Goal: Task Accomplishment & Management: Manage account settings

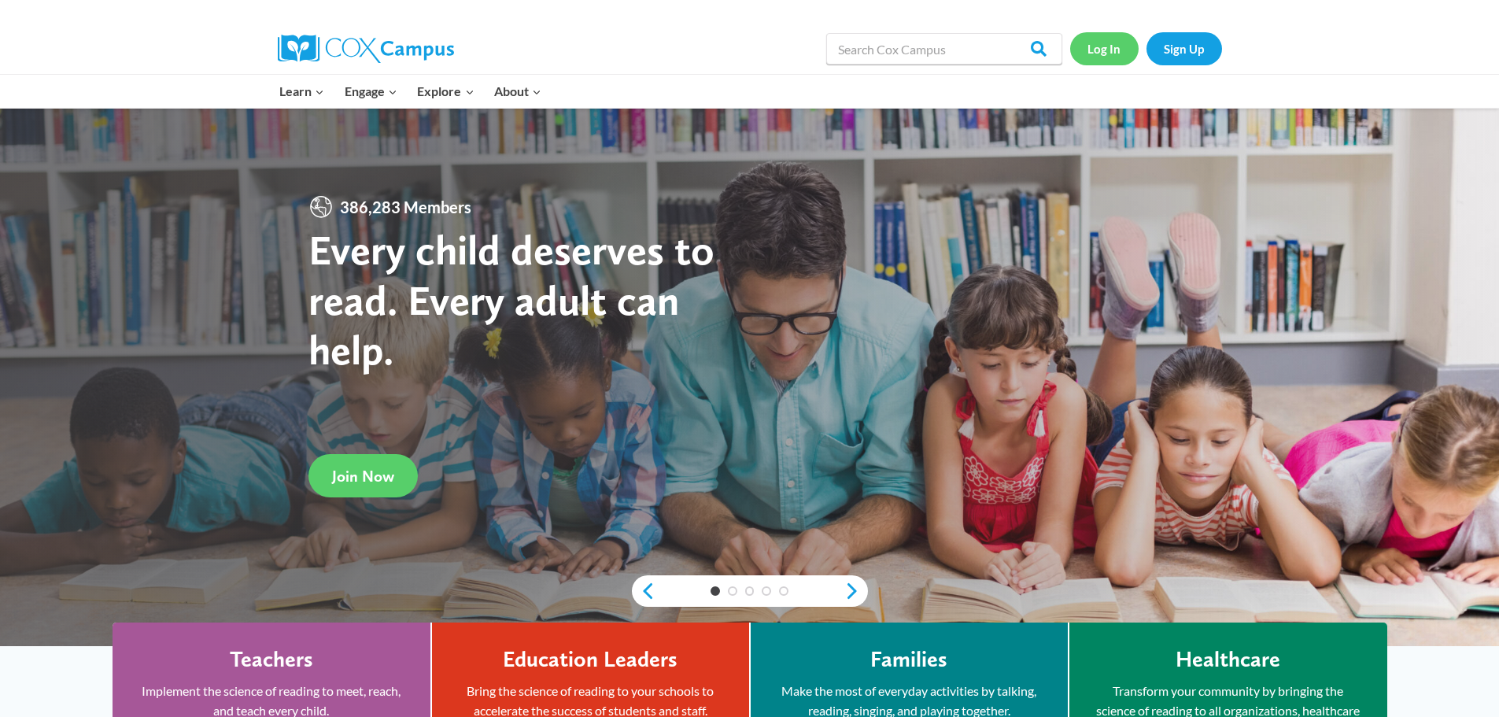
click at [1094, 49] on link "Log In" at bounding box center [1104, 48] width 68 height 32
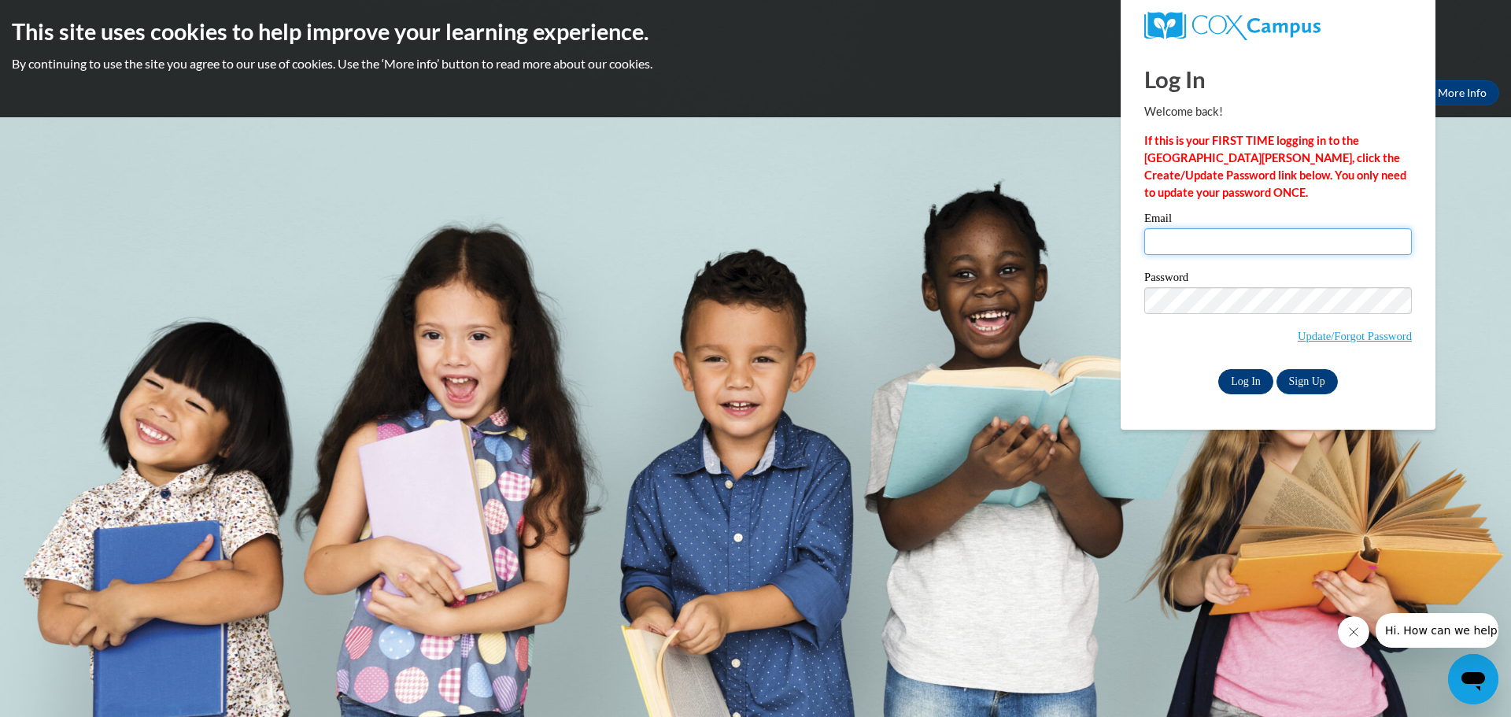
type input "wynnriggins@gmail.com"
click at [1247, 374] on input "Log In" at bounding box center [1245, 381] width 55 height 25
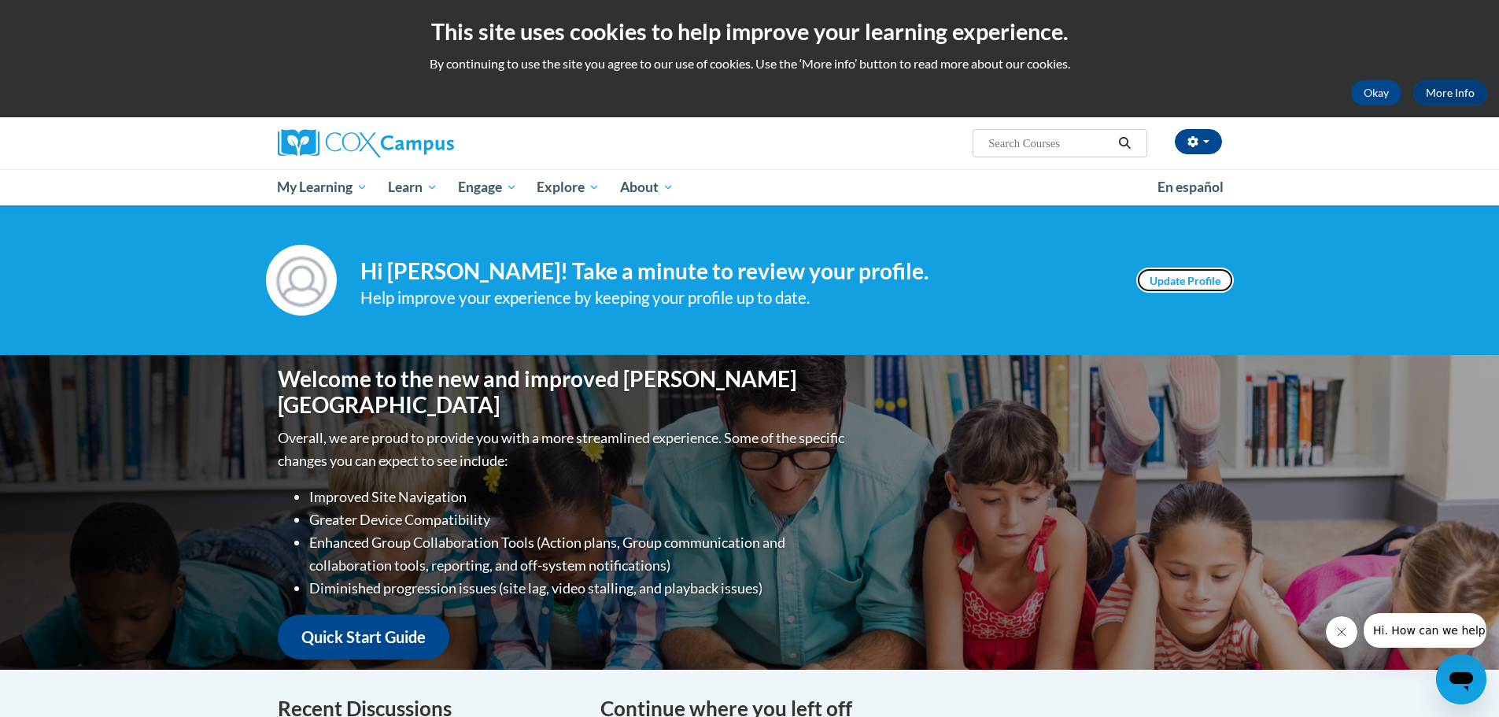
click at [1173, 284] on link "Update Profile" at bounding box center [1185, 279] width 98 height 25
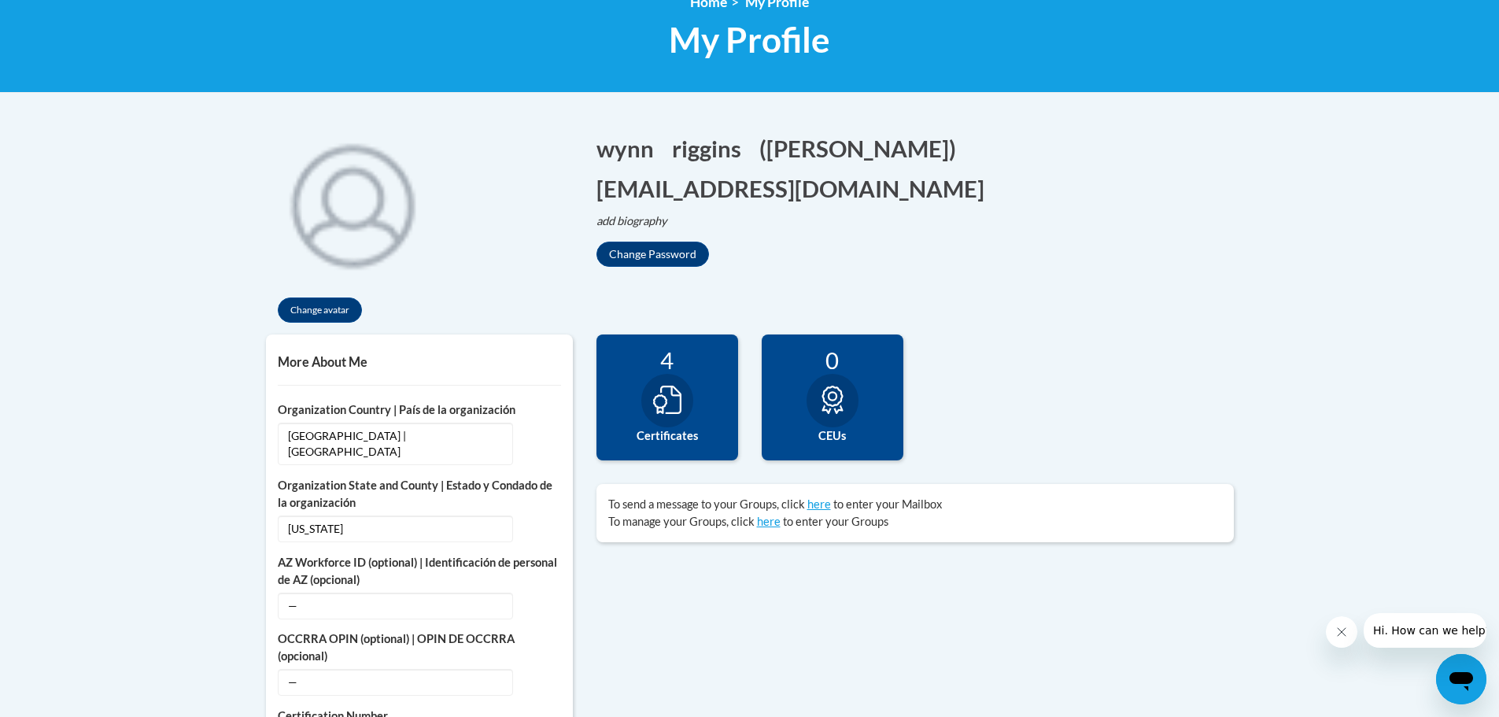
scroll to position [236, 0]
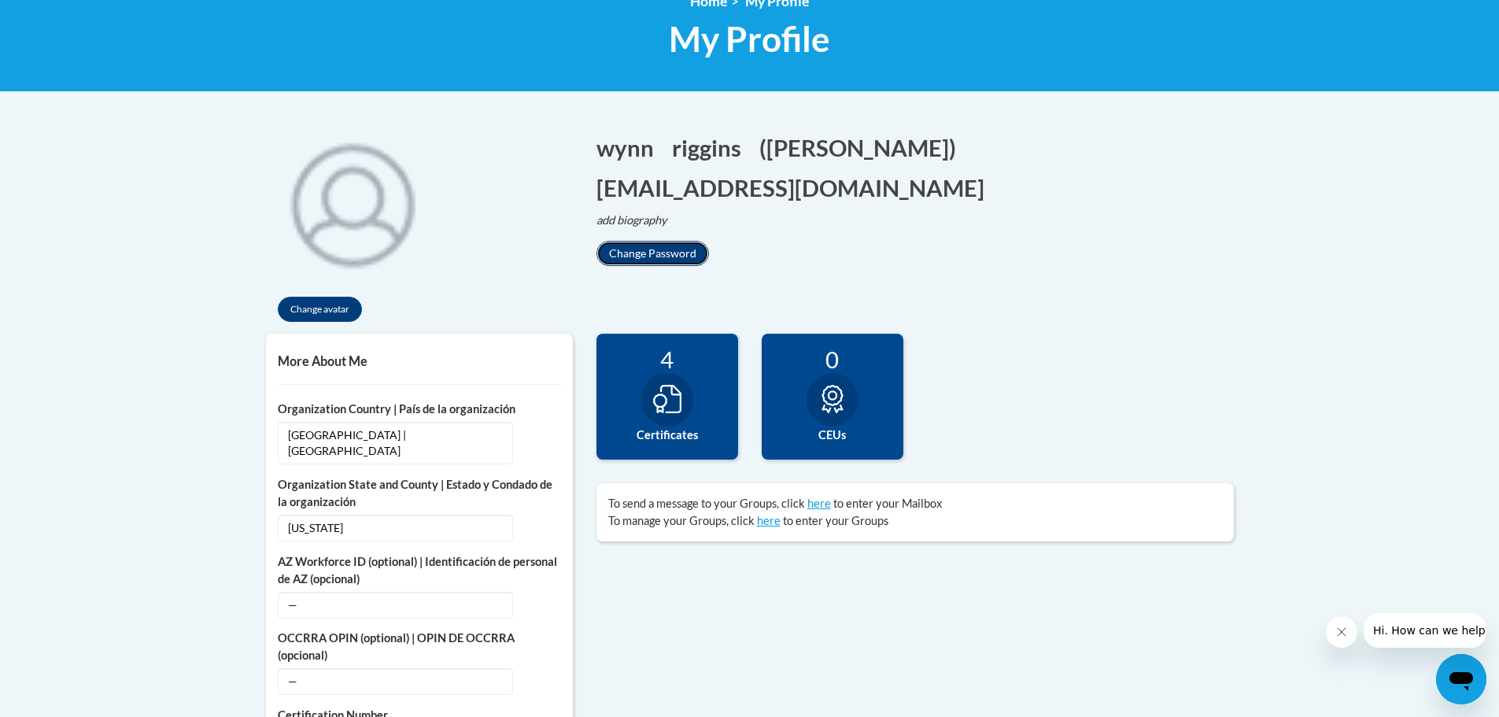
click at [664, 241] on button "Change Password" at bounding box center [652, 253] width 113 height 25
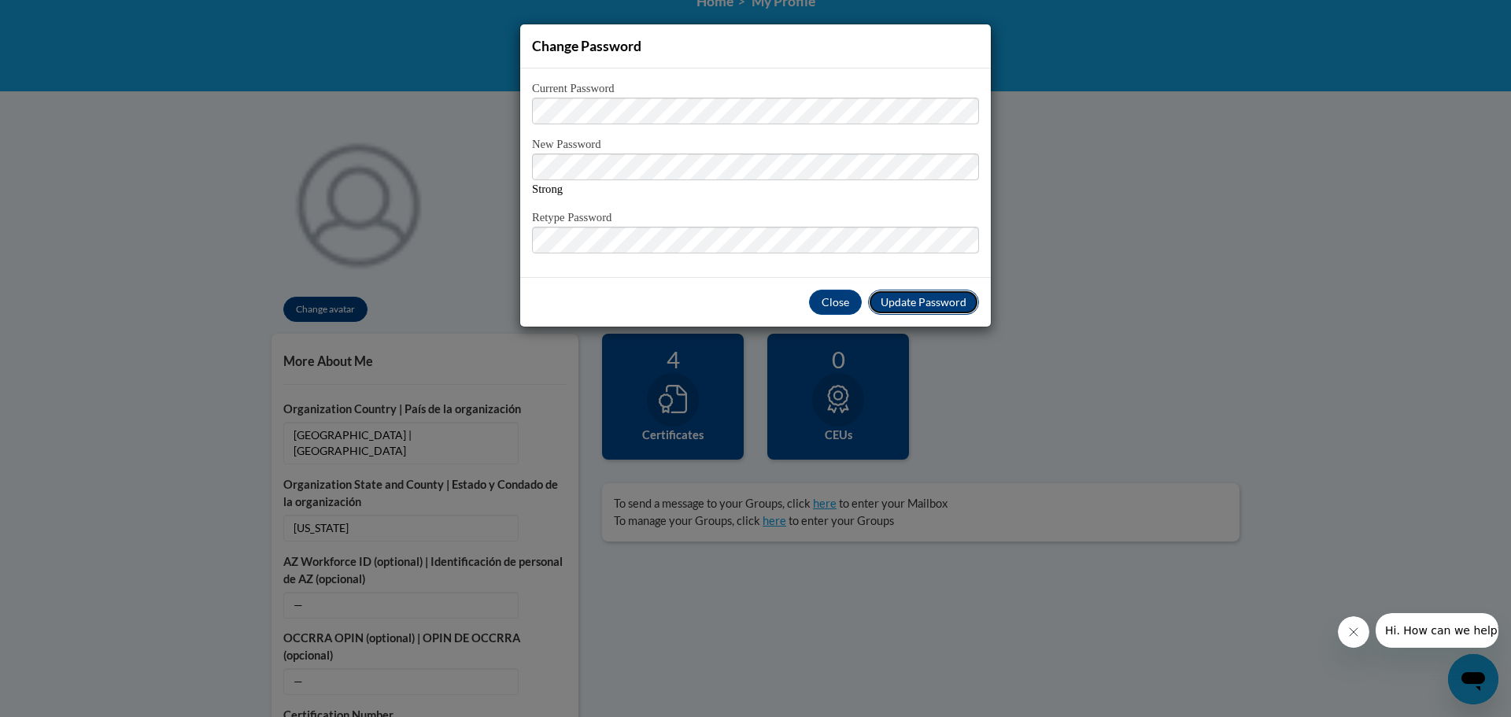
click at [907, 310] on button "Update Password" at bounding box center [923, 302] width 111 height 25
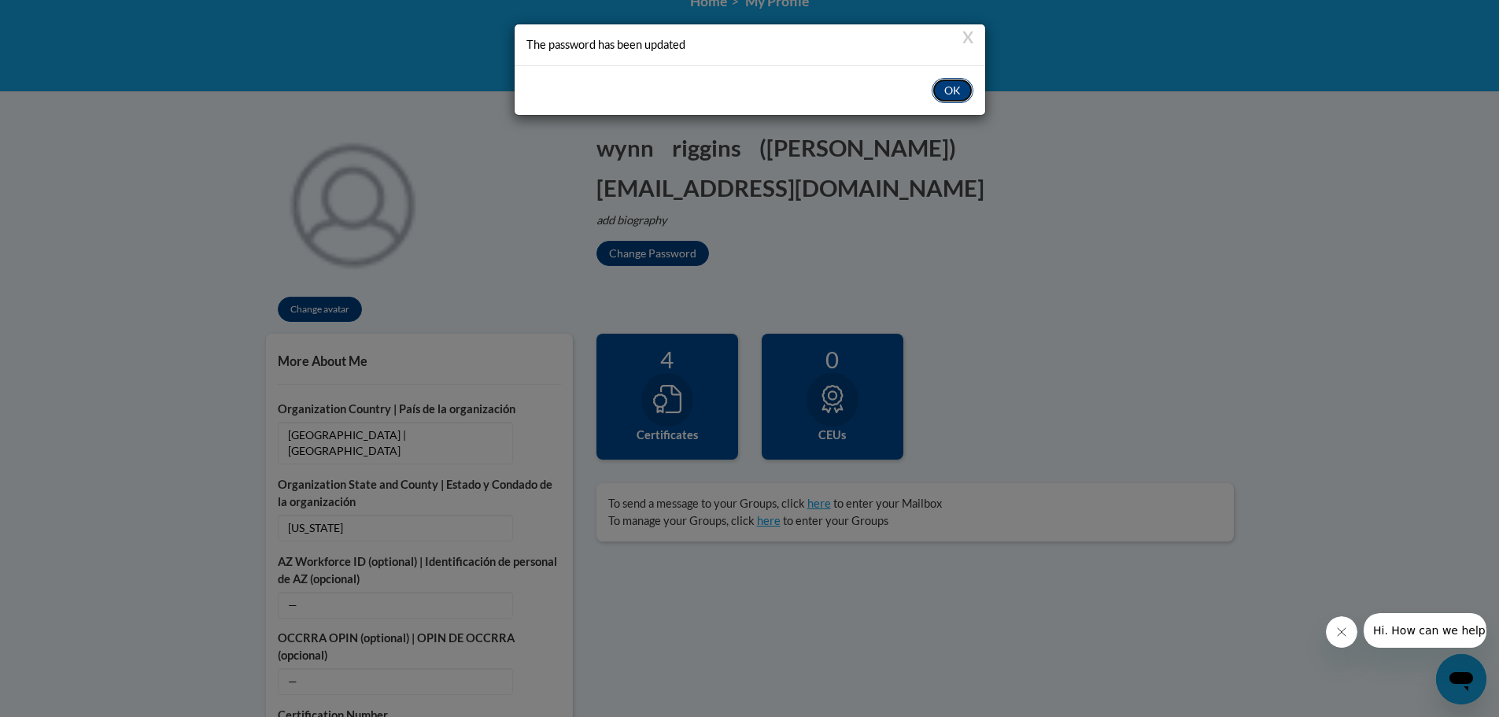
click at [951, 83] on button "OK" at bounding box center [953, 90] width 42 height 25
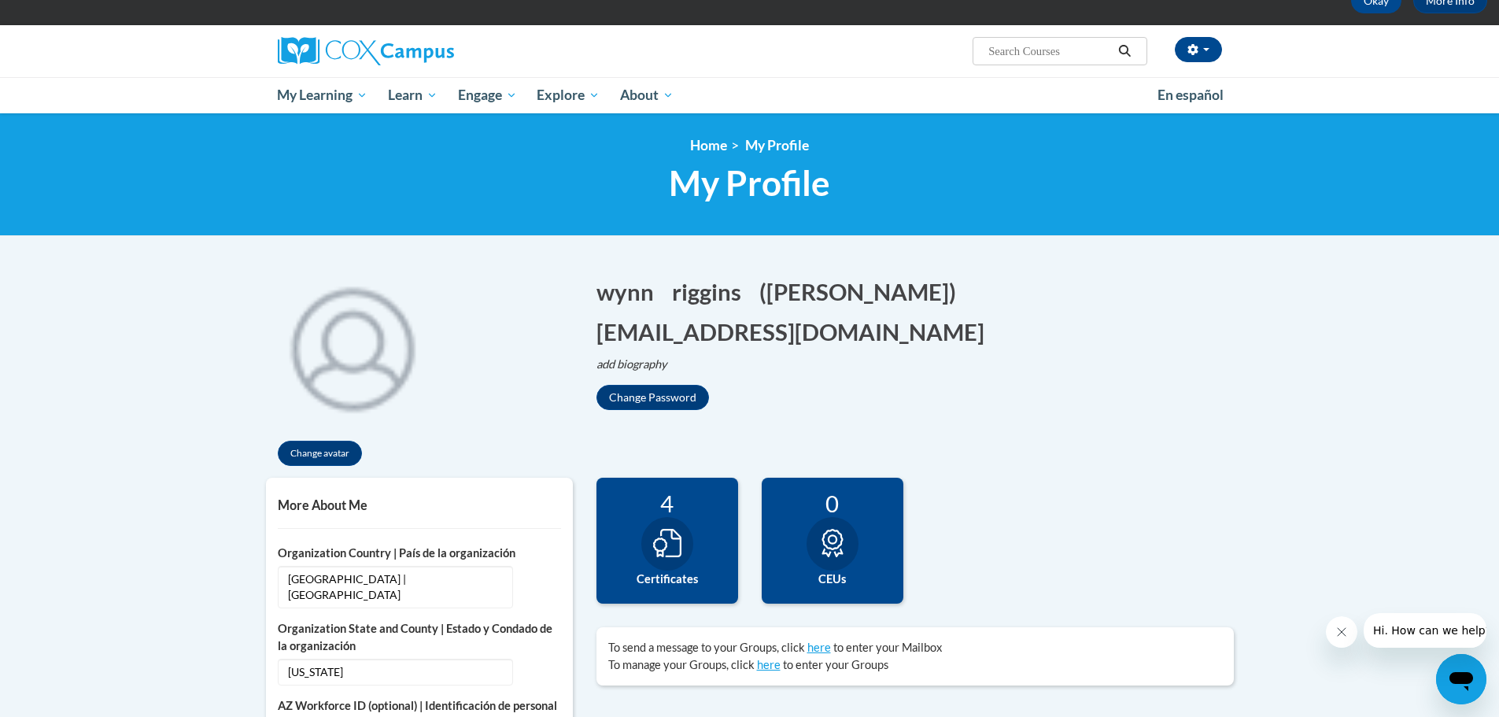
scroll to position [0, 0]
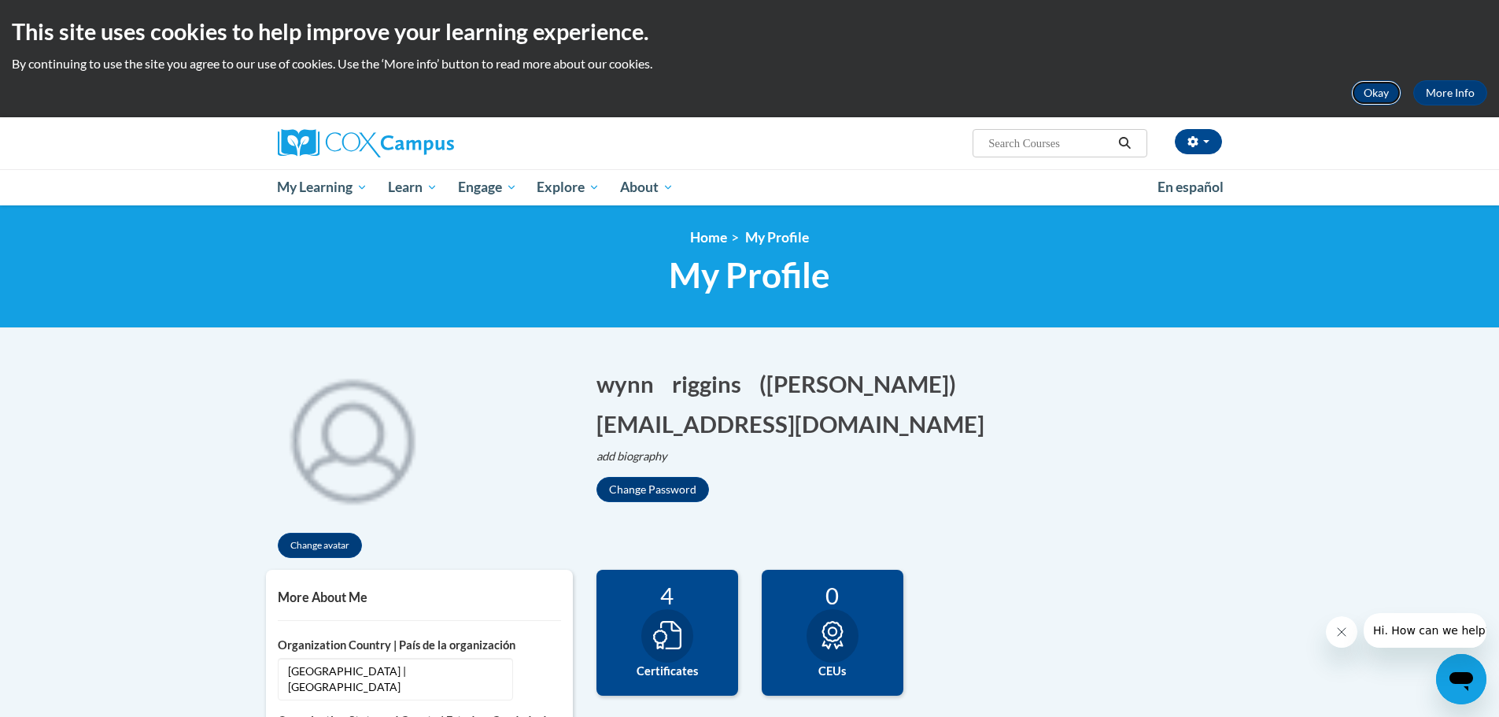
click at [1381, 96] on button "Okay" at bounding box center [1376, 92] width 50 height 25
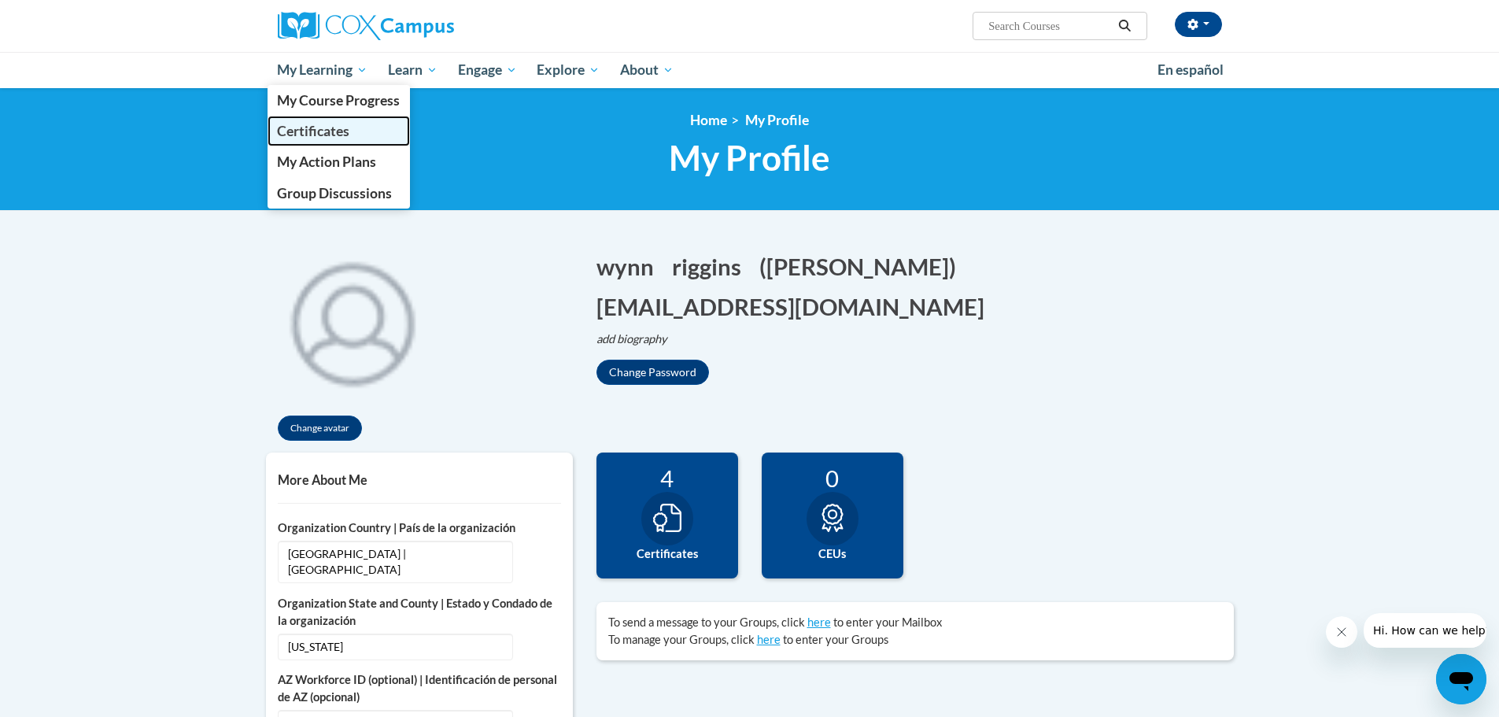
click at [320, 128] on span "Certificates" at bounding box center [313, 131] width 72 height 17
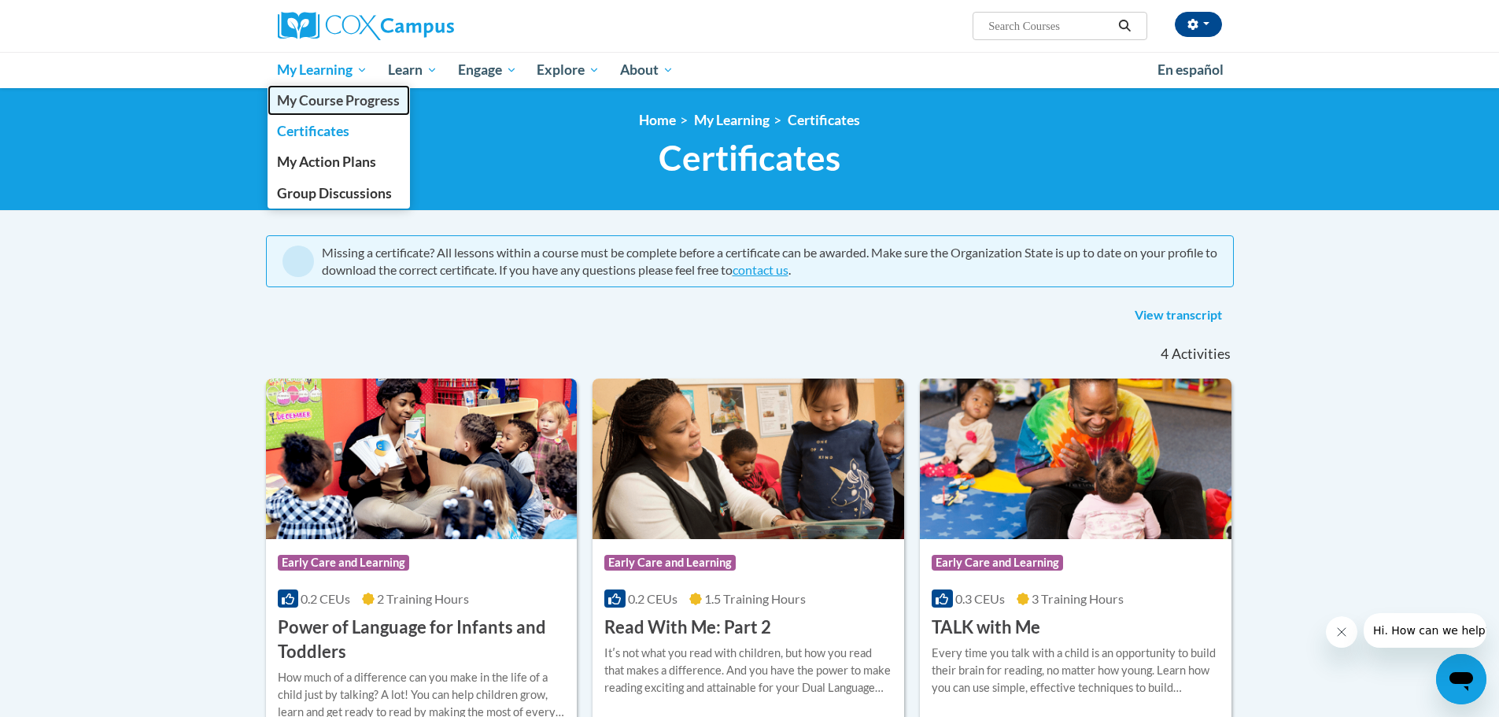
click at [360, 99] on span "My Course Progress" at bounding box center [338, 100] width 123 height 17
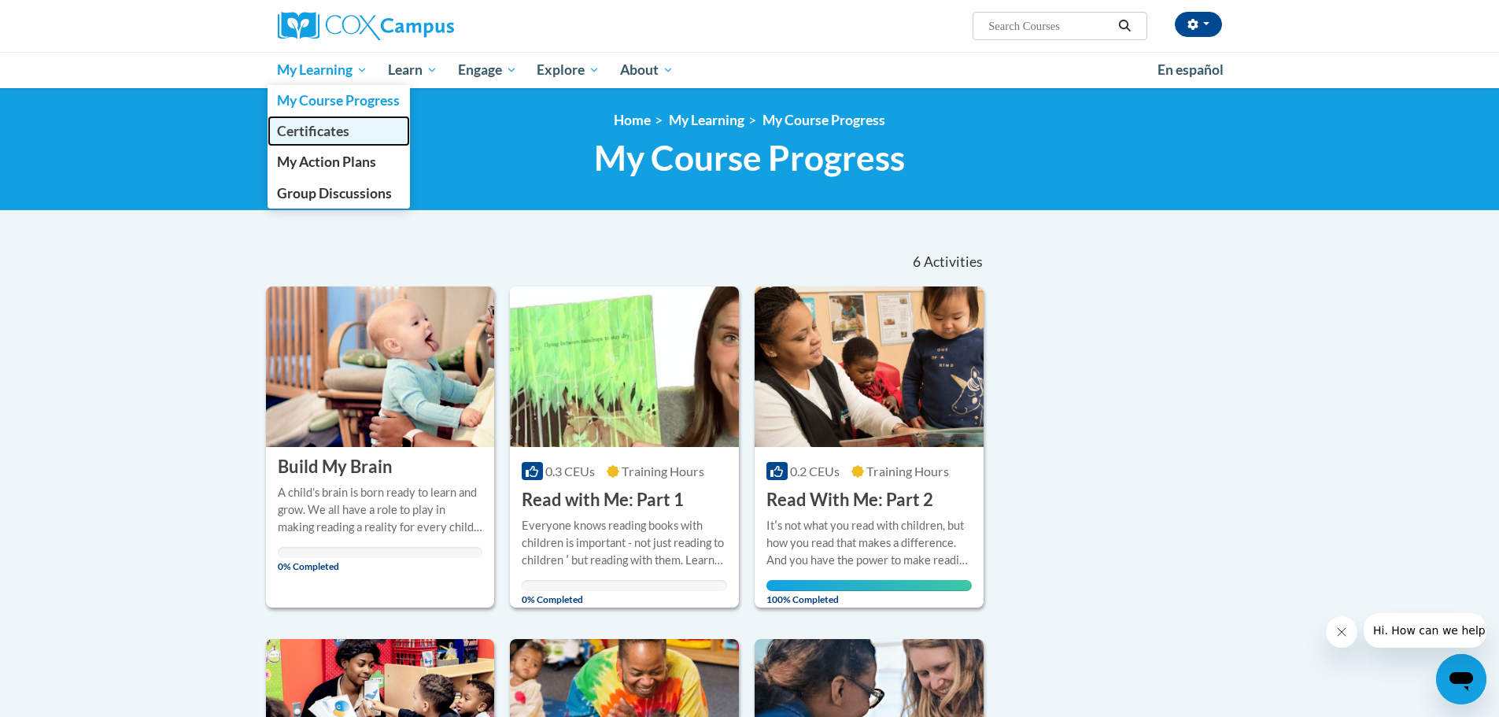
click at [321, 131] on span "Certificates" at bounding box center [313, 131] width 72 height 17
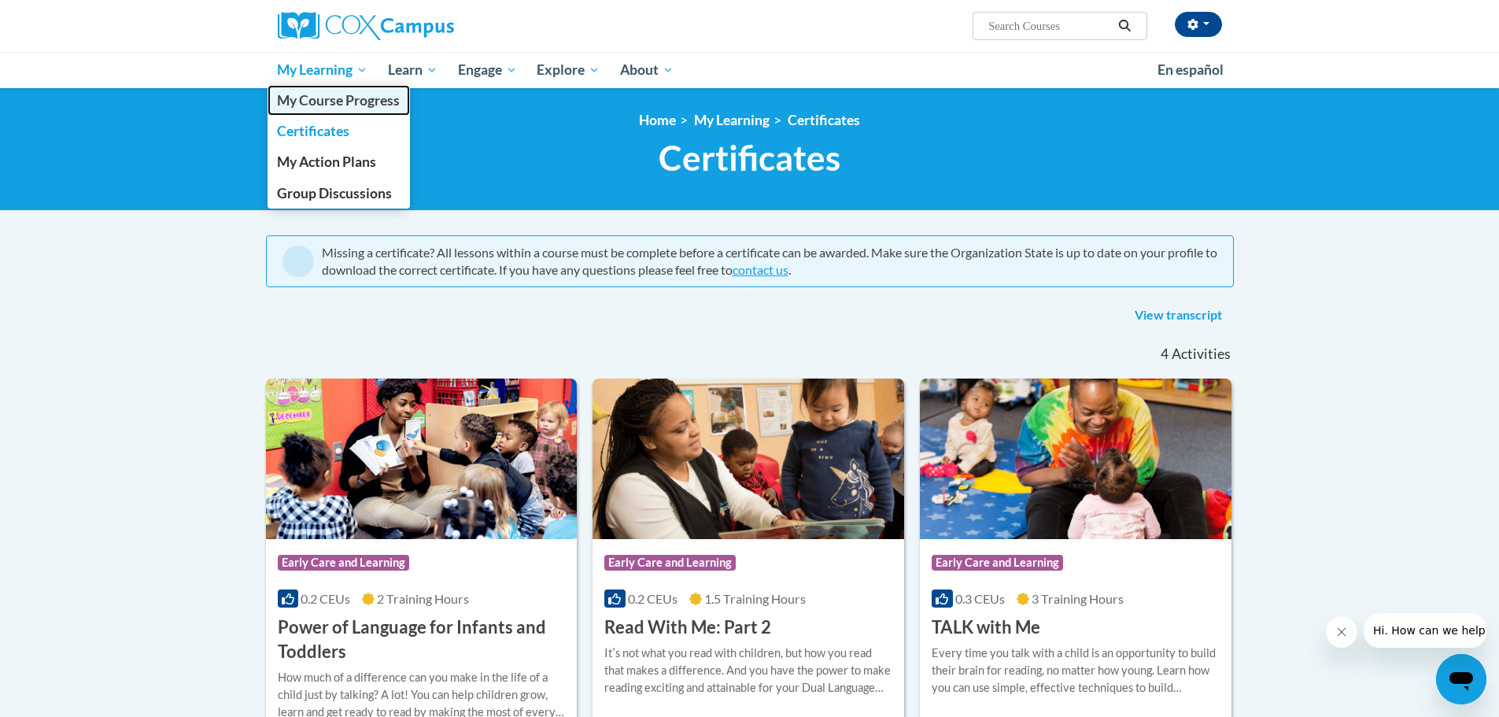
click at [301, 99] on span "My Course Progress" at bounding box center [338, 100] width 123 height 17
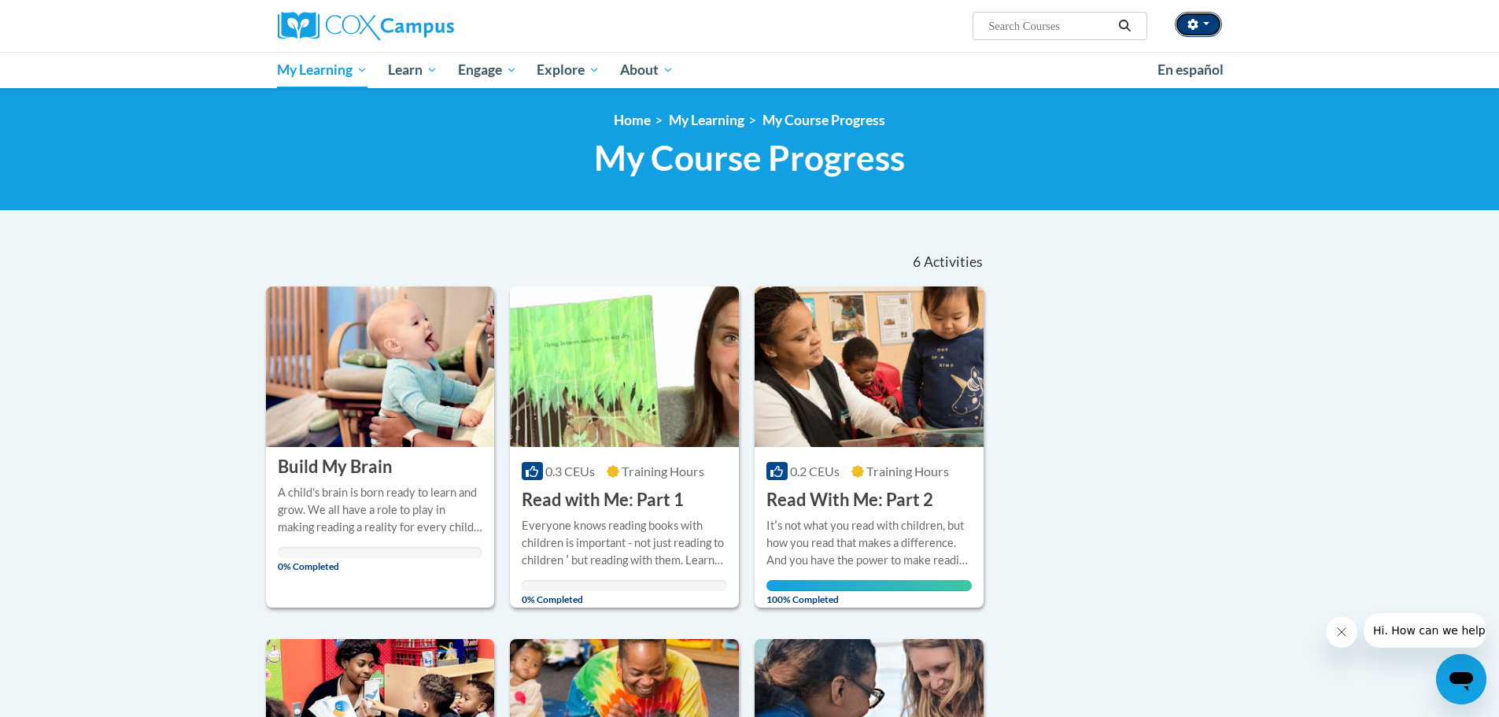
click at [1207, 23] on span "button" at bounding box center [1206, 23] width 6 height 3
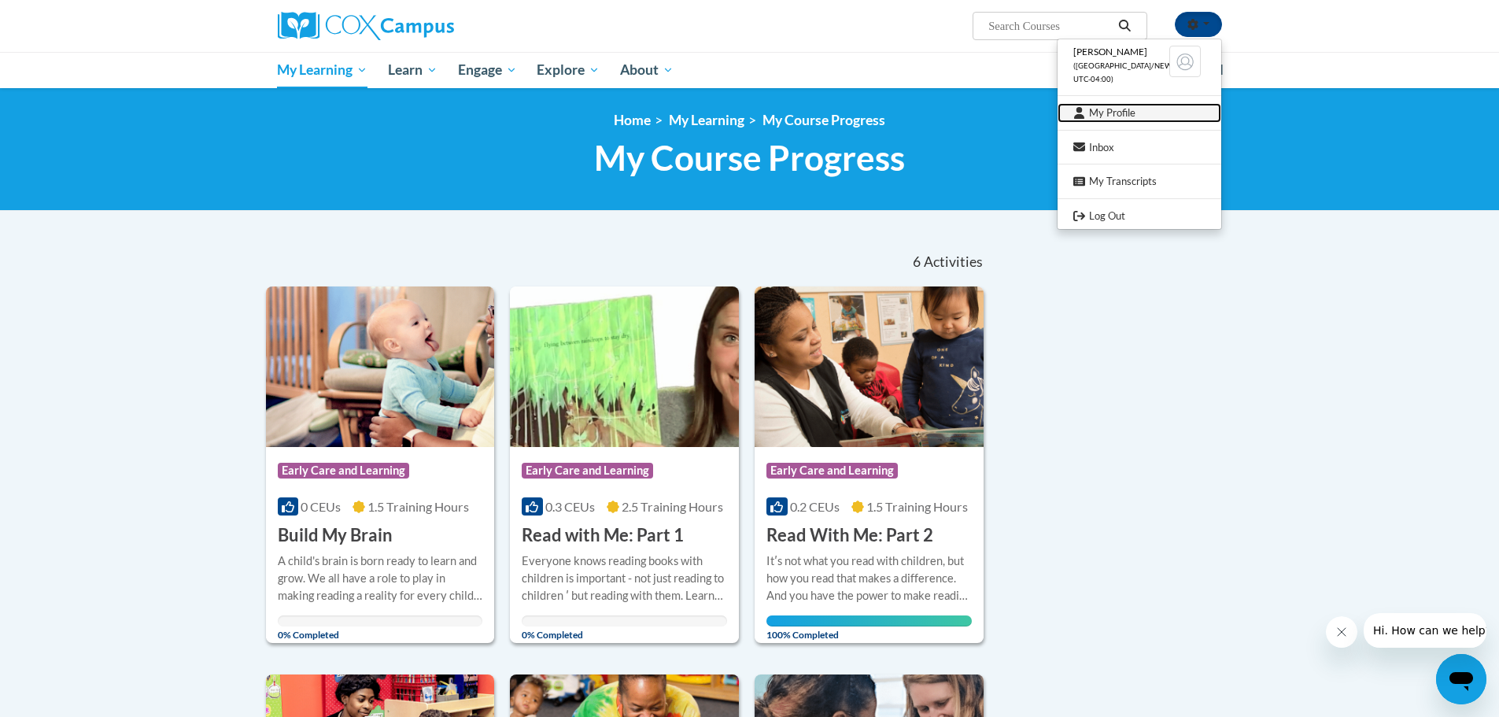
click at [1099, 110] on link "My Profile" at bounding box center [1139, 113] width 164 height 20
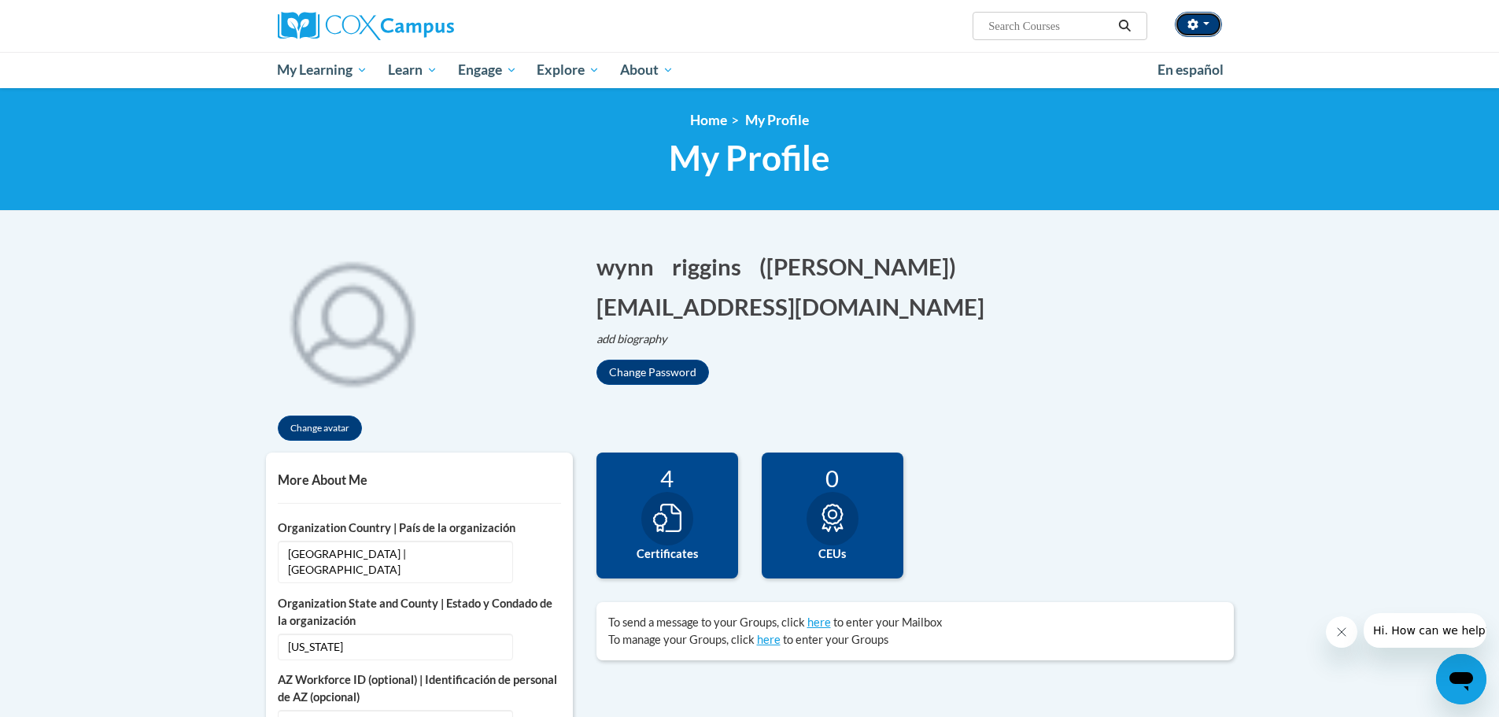
click at [1208, 23] on span "button" at bounding box center [1206, 23] width 6 height 3
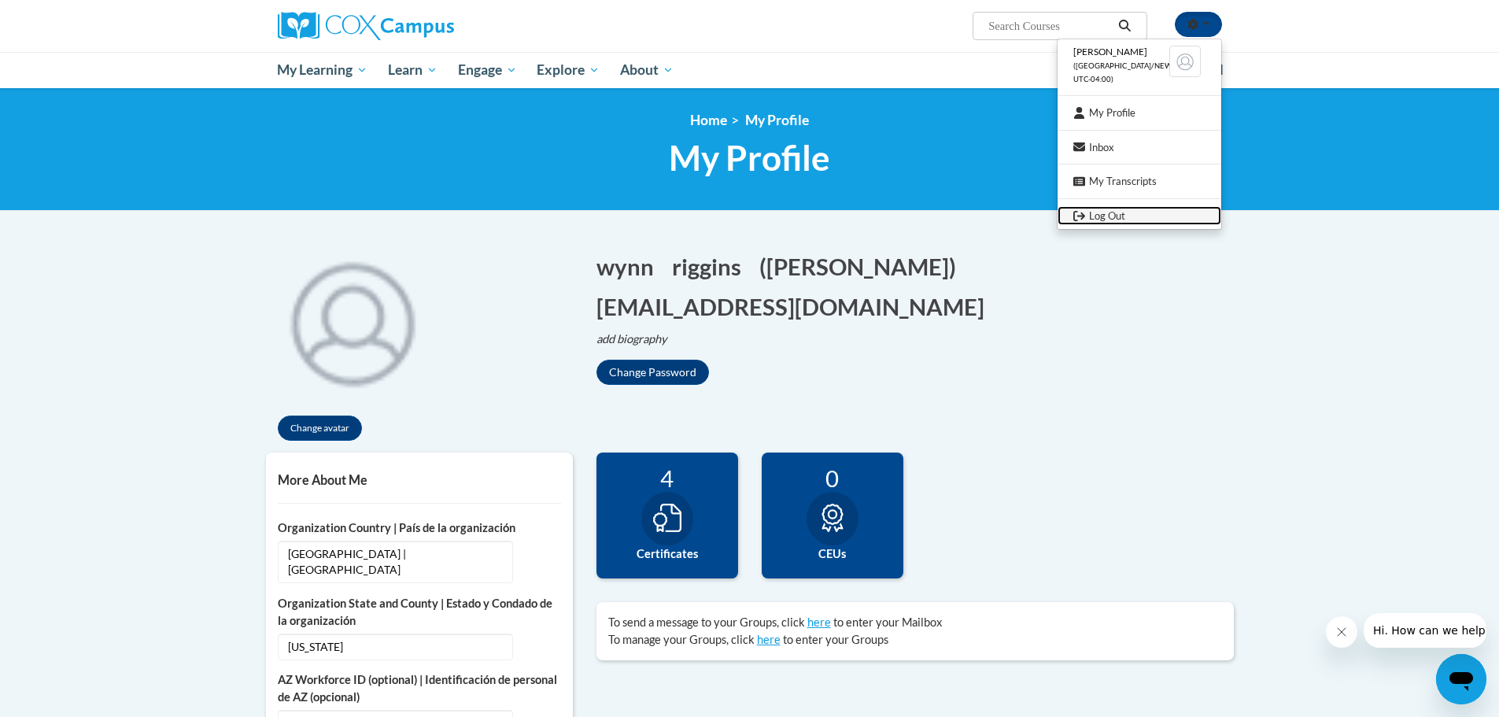
click at [1102, 215] on link "Log Out" at bounding box center [1139, 216] width 164 height 20
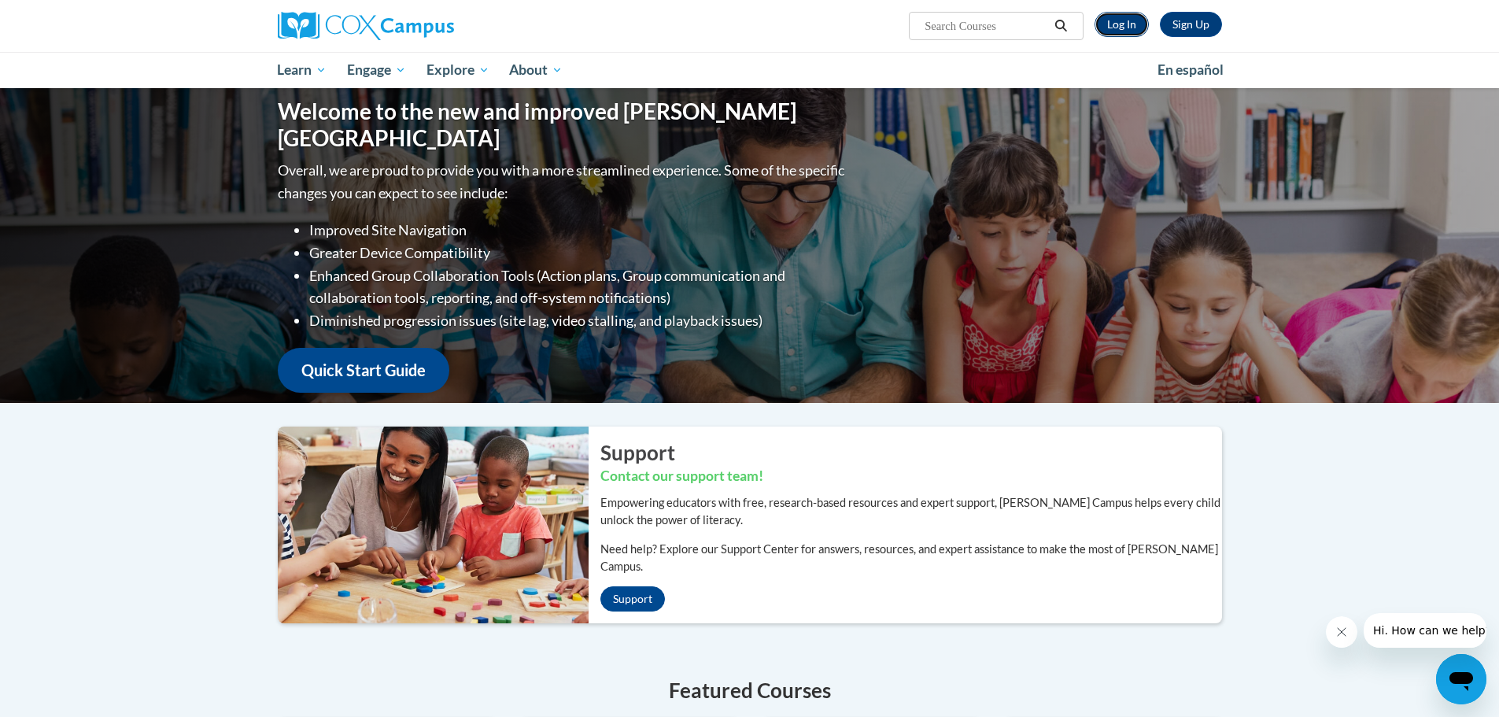
click at [1120, 27] on link "Log In" at bounding box center [1121, 24] width 54 height 25
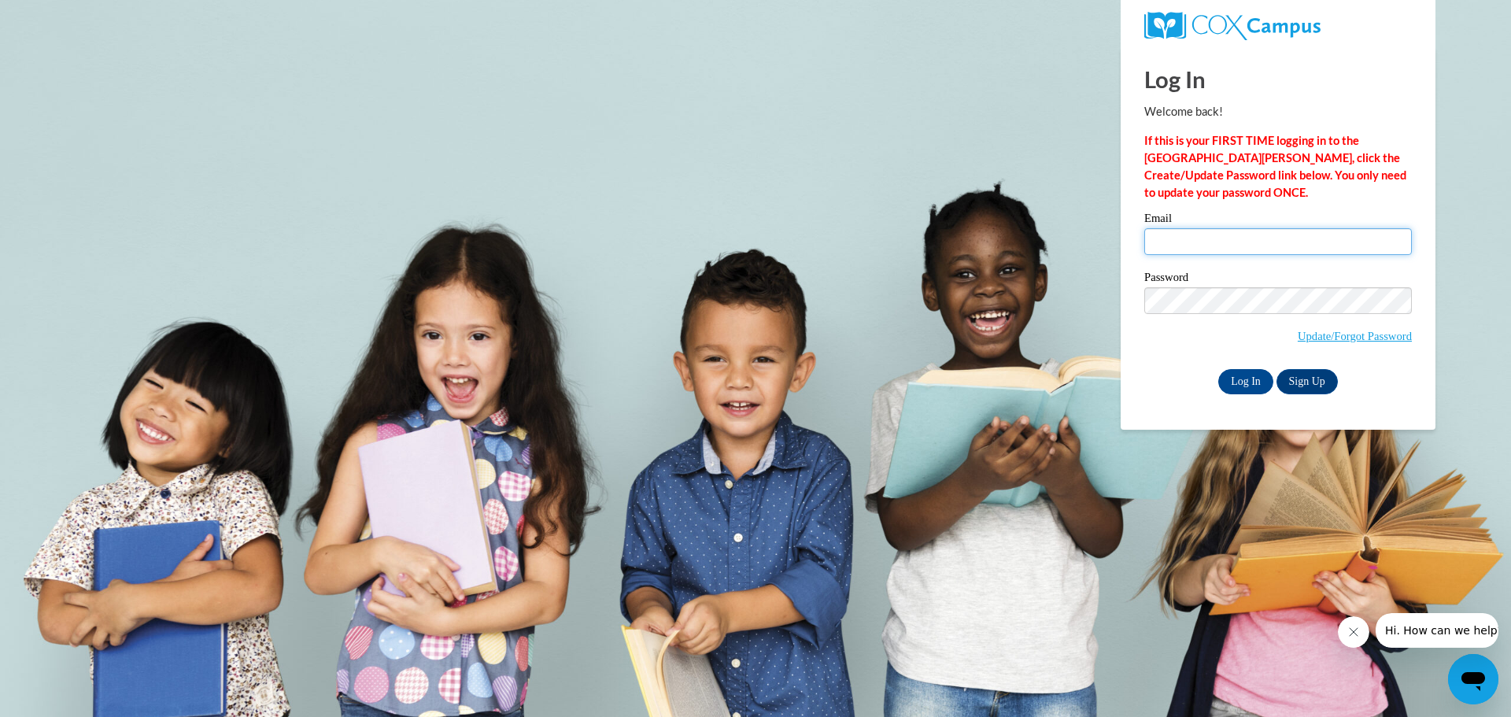
type input "wynnriggins@gmail.com"
click at [1057, 279] on body "Log In Welcome back! If this is your FIRST TIME logging in to the NEW Cox Campu…" at bounding box center [755, 358] width 1511 height 717
click at [1135, 297] on div "Please enter your email! Please enter your password! Email wynnriggins@gmail.co…" at bounding box center [1277, 302] width 291 height 181
drag, startPoint x: 1312, startPoint y: 239, endPoint x: 1006, endPoint y: 231, distance: 305.4
click at [1008, 233] on body "Log In Welcome back! If this is your FIRST TIME logging in to the NEW Cox Campu…" at bounding box center [755, 358] width 1511 height 717
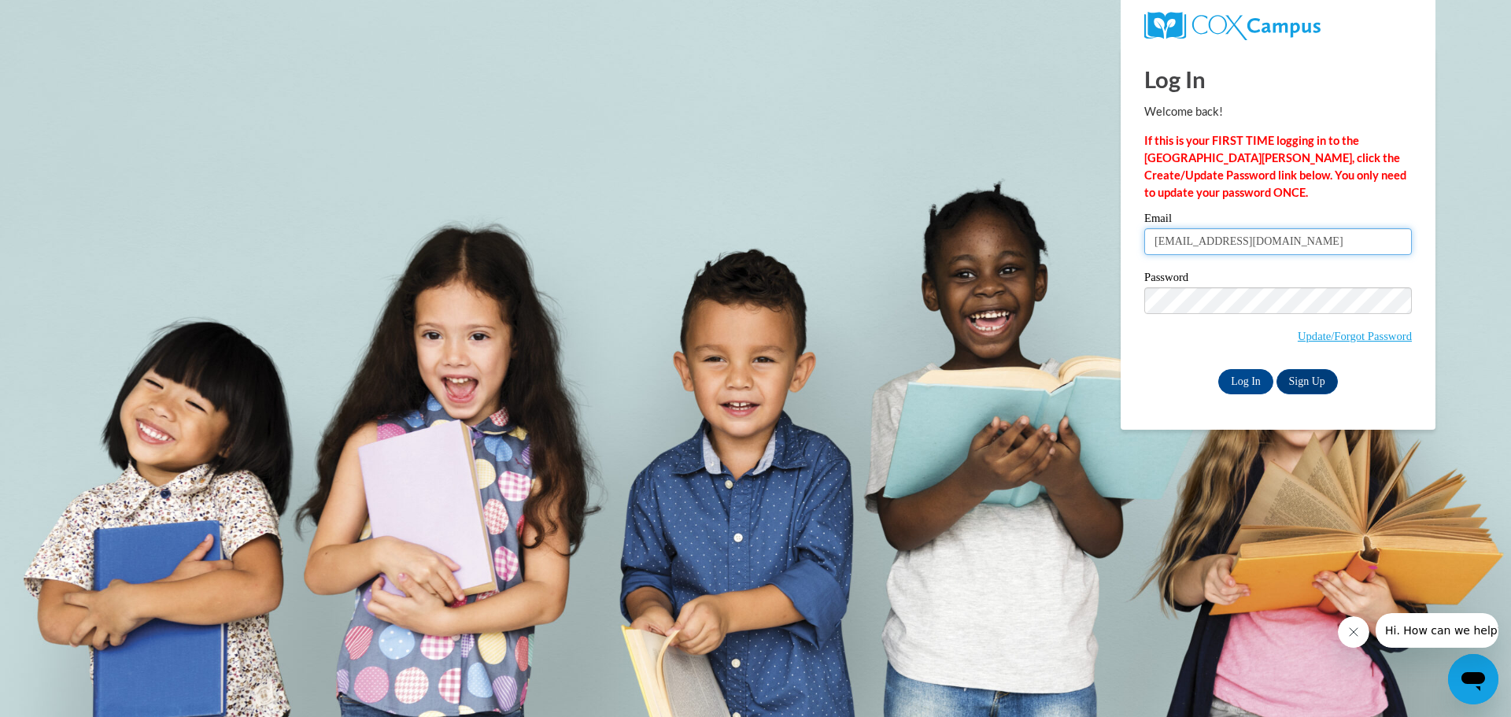
type input "wynnriggins@gmail.com"
click at [1169, 363] on div "Email wynnriggins@gmail.com Password Update/Forgot Password Log In Sign Up OR" at bounding box center [1277, 302] width 267 height 181
click at [1247, 382] on input "Log In" at bounding box center [1245, 381] width 55 height 25
